Goal: Task Accomplishment & Management: Use online tool/utility

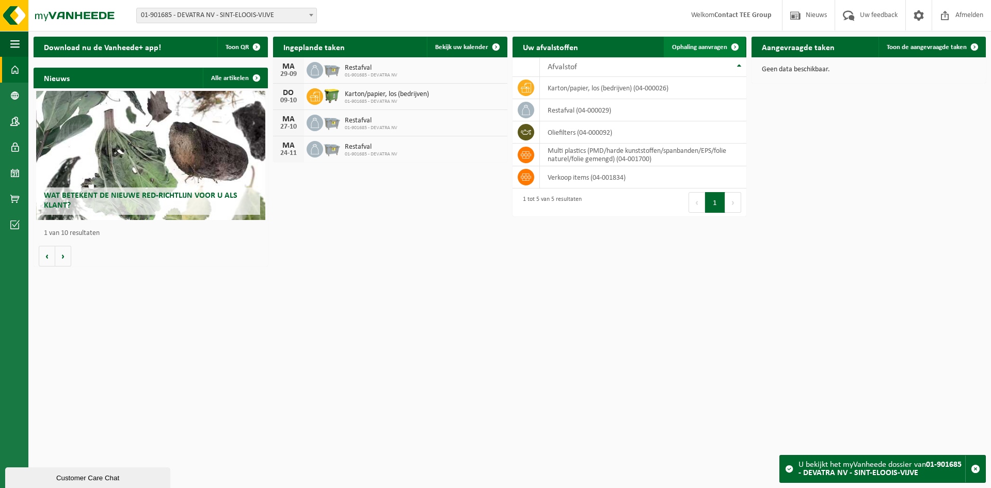
click at [707, 52] on link "Ophaling aanvragen" at bounding box center [705, 47] width 82 height 21
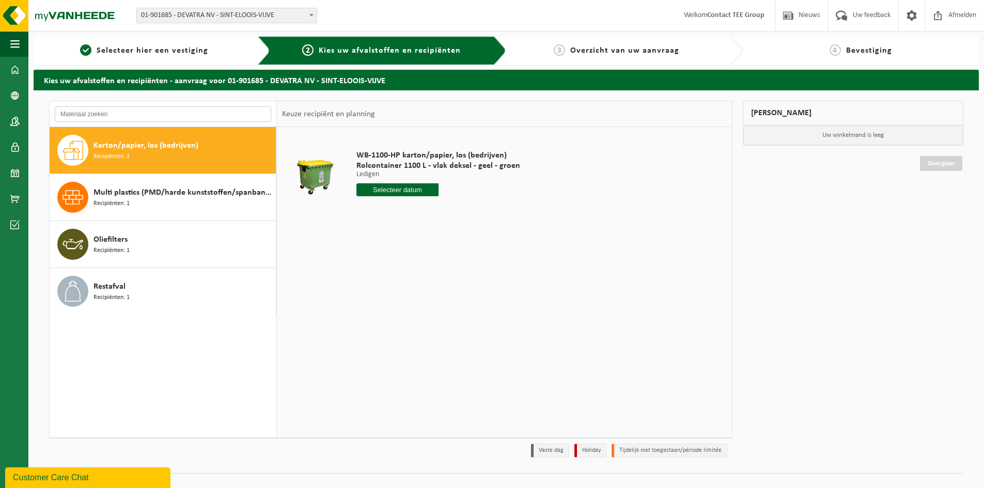
click at [167, 117] on input "text" at bounding box center [163, 113] width 216 height 15
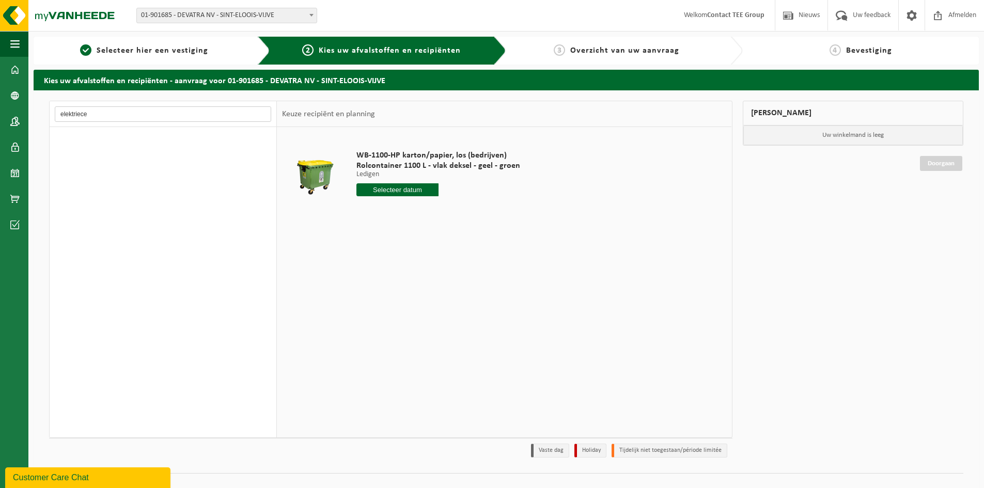
click at [82, 114] on input "elektriece" at bounding box center [163, 113] width 216 height 15
type input "elektrieke matiaal"
drag, startPoint x: 153, startPoint y: 114, endPoint x: 44, endPoint y: 110, distance: 108.5
click at [44, 110] on div "elektrieke matiaal Karton/papier, los (bedrijven) Recipiënten: 1 Multi plastics…" at bounding box center [390, 282] width 693 height 362
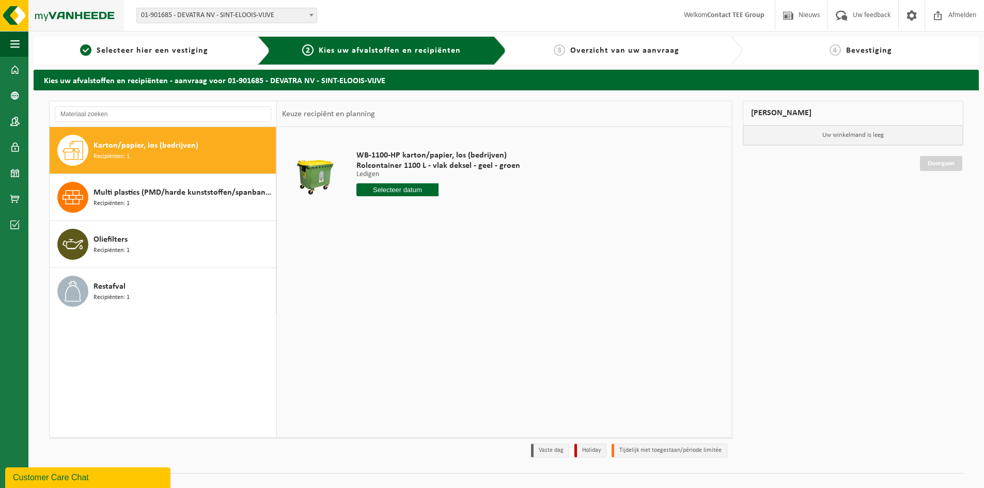
click at [88, 23] on img at bounding box center [62, 15] width 124 height 31
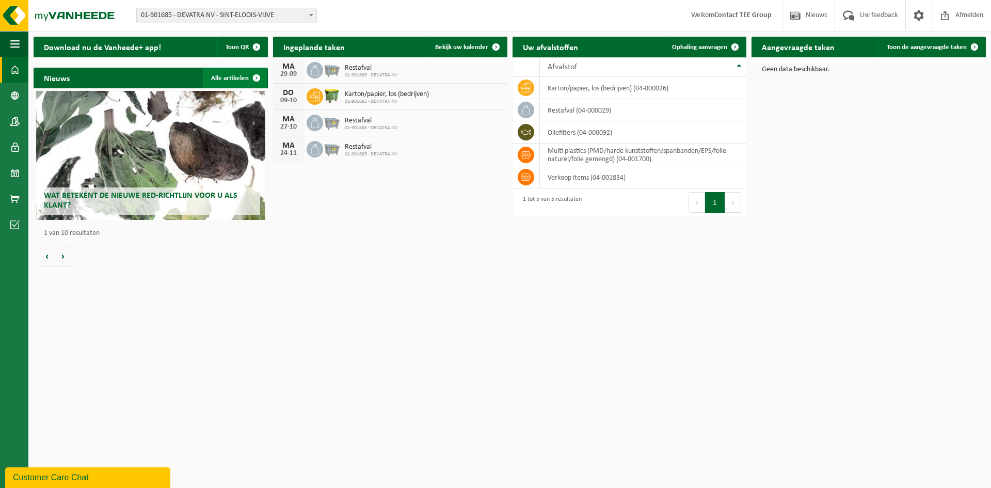
click at [245, 73] on link "Alle artikelen" at bounding box center [235, 78] width 64 height 21
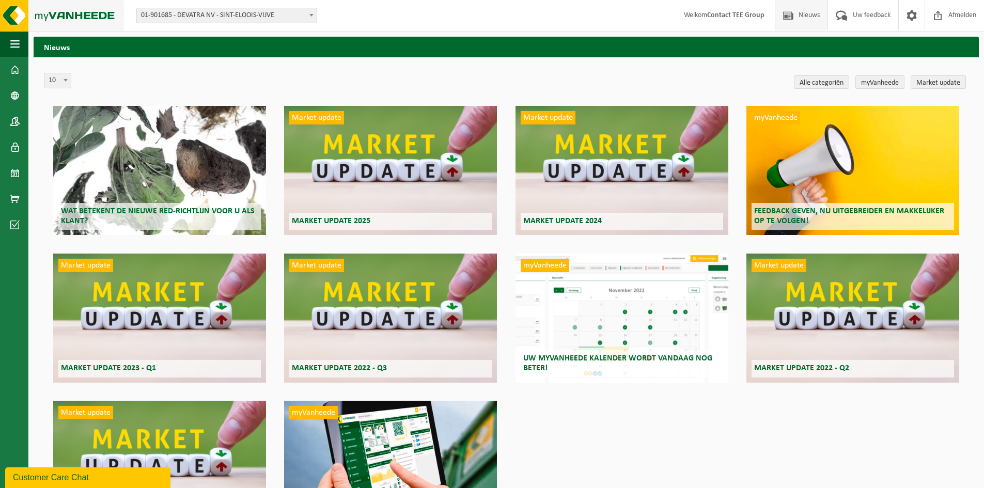
click at [61, 24] on img at bounding box center [62, 15] width 124 height 31
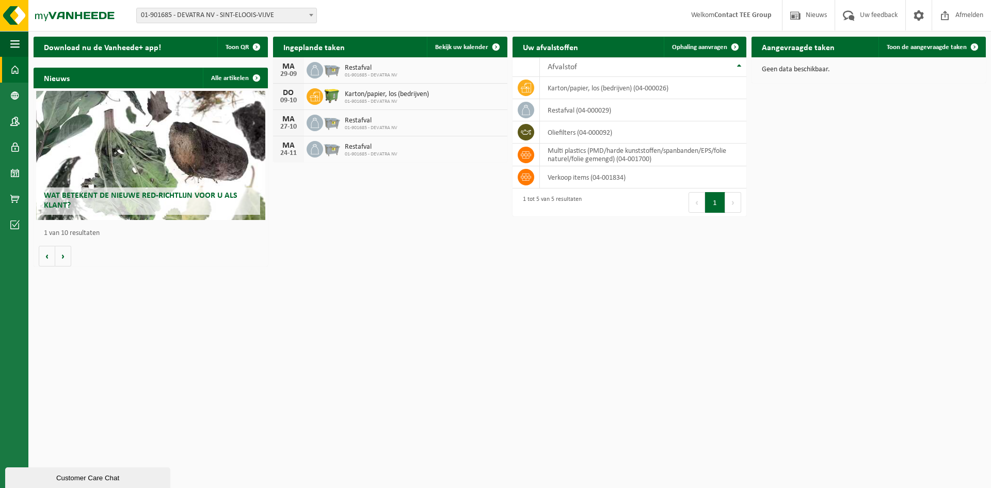
click at [526, 19] on div "Vestiging: 01-079736 - TRANS EUROPE EXPRESS BV - ERPE-MERE 10-912610 - CHANTIER…" at bounding box center [495, 15] width 991 height 31
click at [342, 353] on html "Vestiging: 01-079736 - TRANS EUROPE EXPRESS BV - ERPE-MERE 10-912610 - CHANTIER…" at bounding box center [495, 244] width 991 height 488
